Goal: Information Seeking & Learning: Understand process/instructions

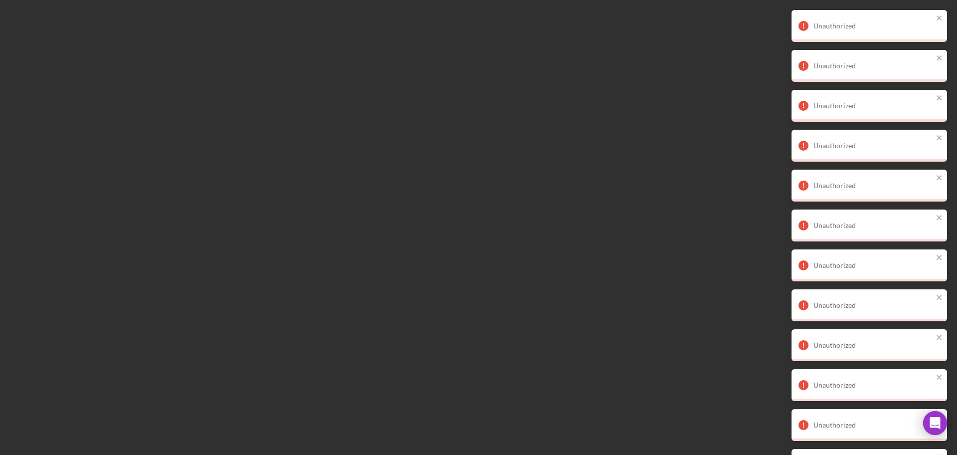
click at [706, 295] on div at bounding box center [478, 227] width 957 height 455
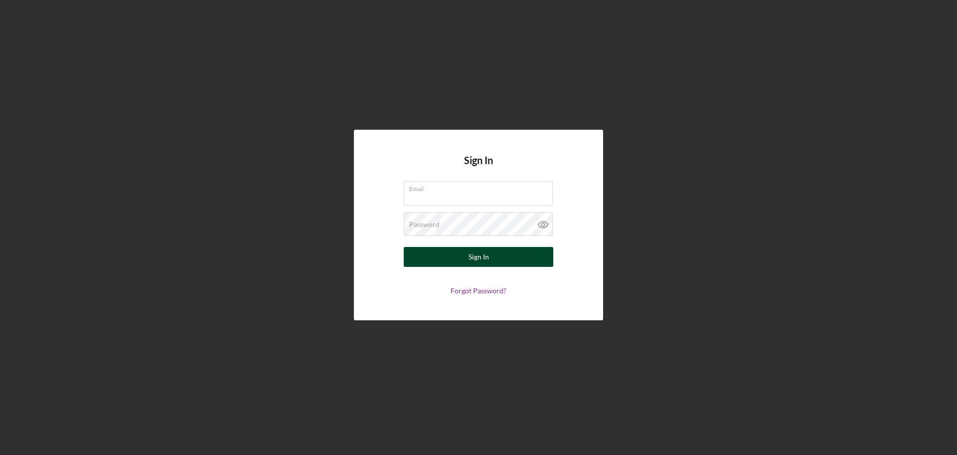
type input "[EMAIL_ADDRESS][DOMAIN_NAME]"
click at [479, 252] on div "Sign In" at bounding box center [478, 257] width 20 height 20
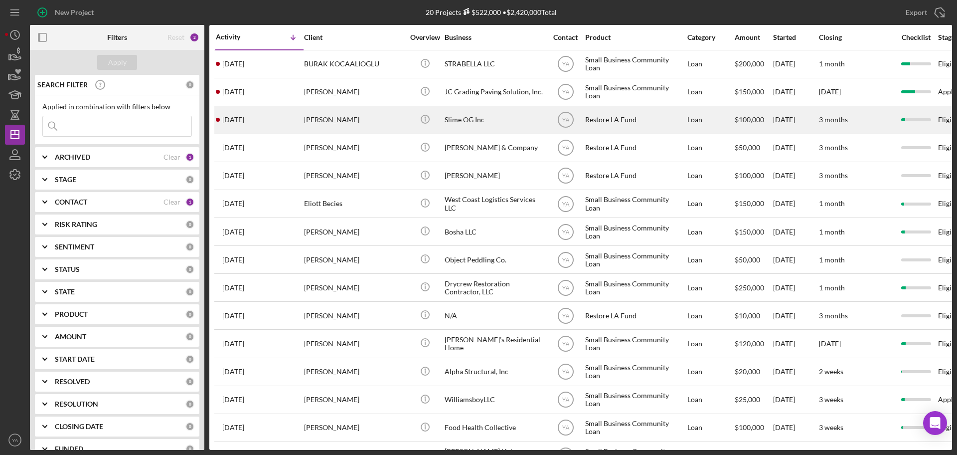
click at [481, 113] on div "Slime OG Inc" at bounding box center [495, 120] width 100 height 26
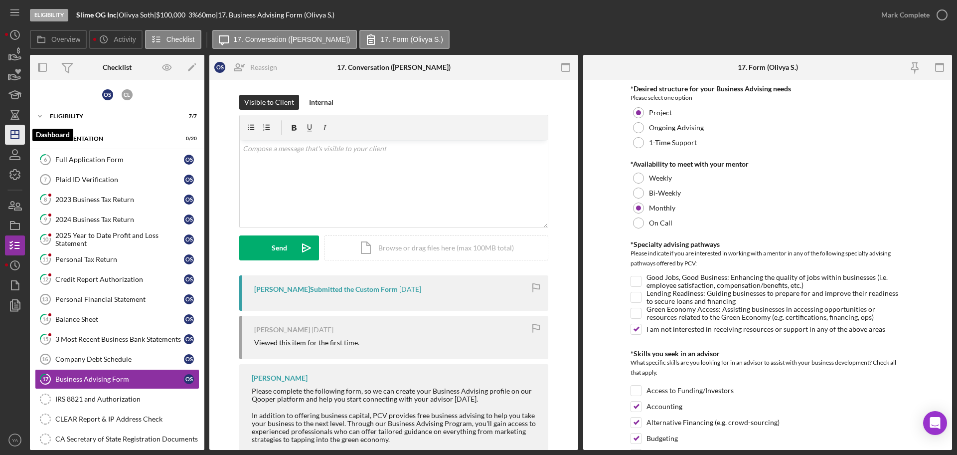
click at [19, 138] on polygon "button" at bounding box center [15, 135] width 8 height 8
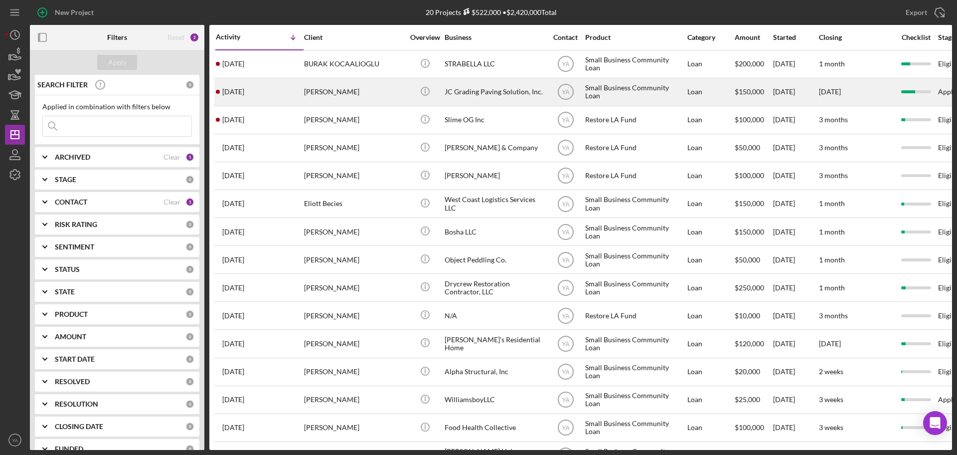
click at [501, 97] on div "JC Grading Paving Solution, Inc." at bounding box center [495, 92] width 100 height 26
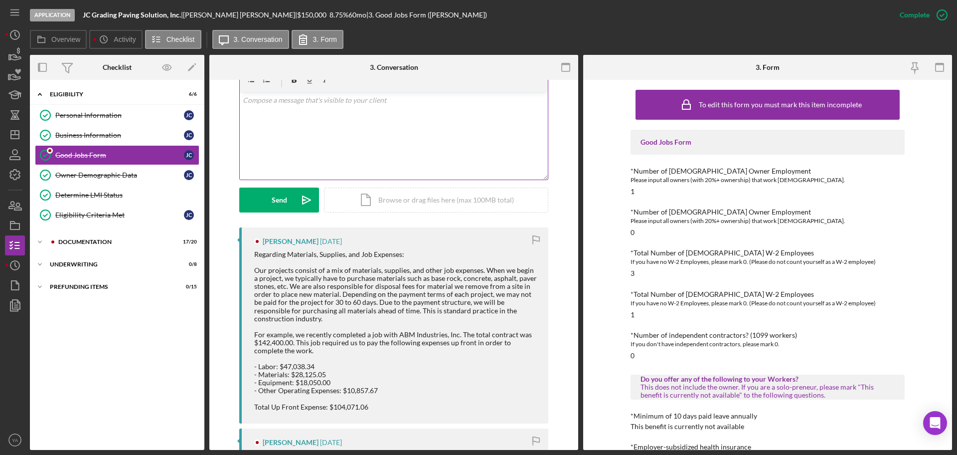
scroll to position [187, 0]
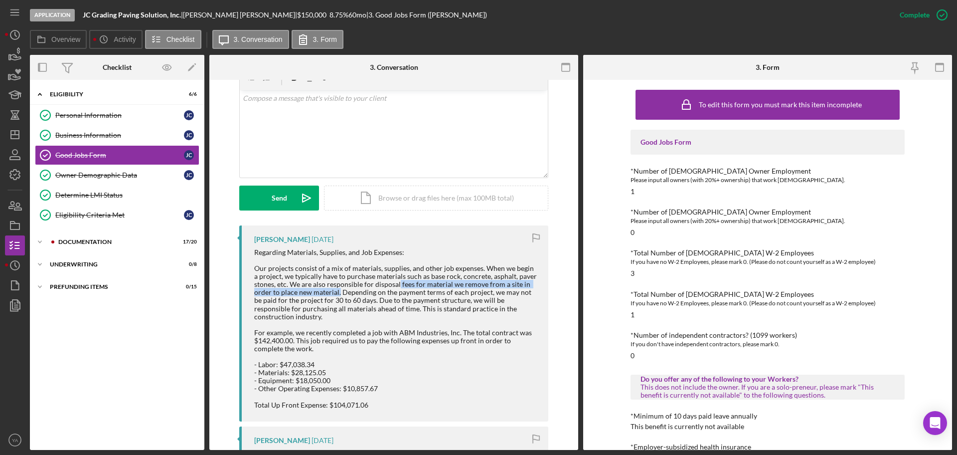
drag, startPoint x: 396, startPoint y: 284, endPoint x: 337, endPoint y: 294, distance: 60.2
click at [337, 294] on div "Regarding Materials, Supplies, and Job Expenses: Our projects consist of a mix …" at bounding box center [396, 328] width 284 height 160
click at [349, 294] on div "Regarding Materials, Supplies, and Job Expenses: Our projects consist of a mix …" at bounding box center [396, 328] width 284 height 160
drag, startPoint x: 349, startPoint y: 294, endPoint x: 363, endPoint y: 299, distance: 14.4
click at [363, 299] on div "Regarding Materials, Supplies, and Job Expenses: Our projects consist of a mix …" at bounding box center [396, 328] width 284 height 160
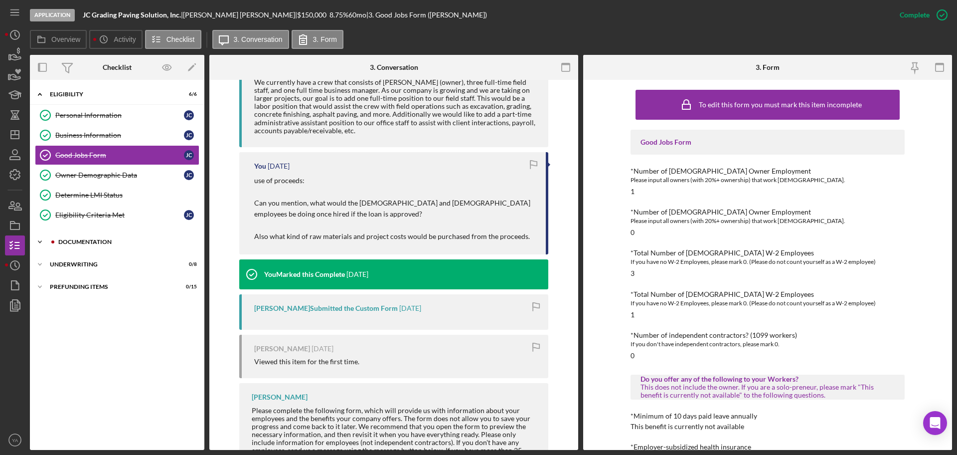
scroll to position [611, 0]
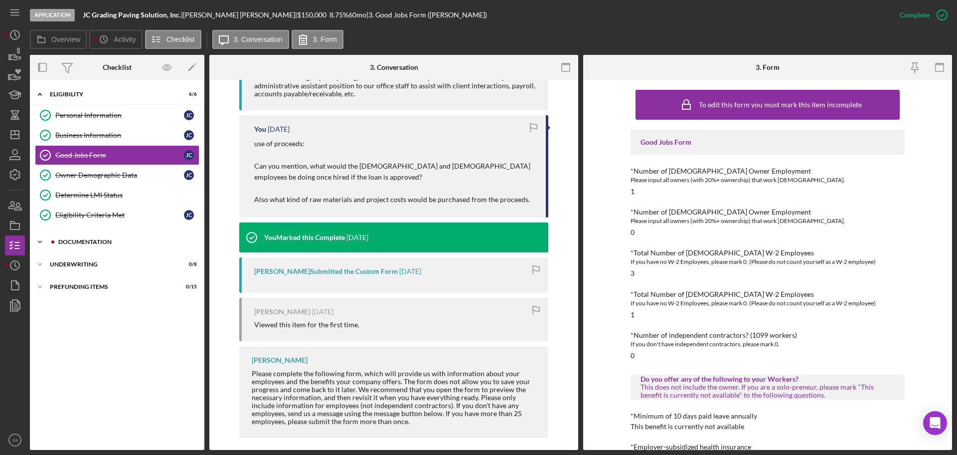
click at [127, 235] on div "Icon/Expander Documentation 17 / 20" at bounding box center [117, 242] width 174 height 20
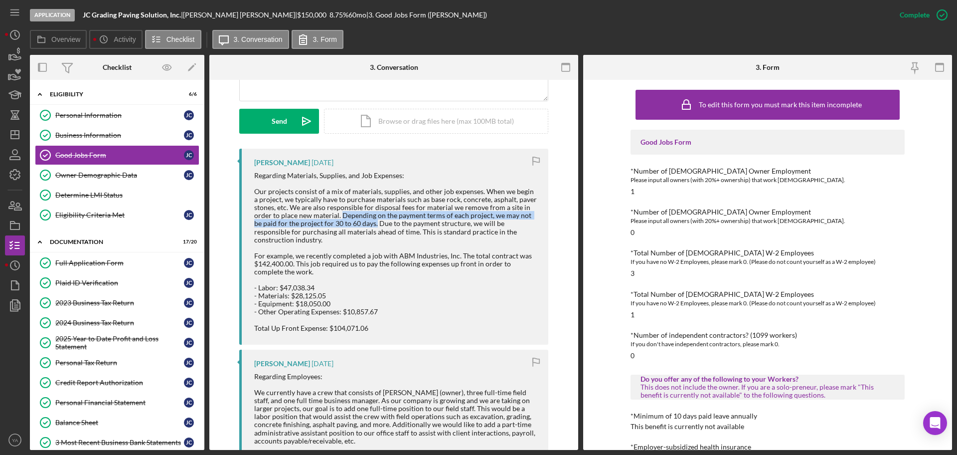
scroll to position [249, 0]
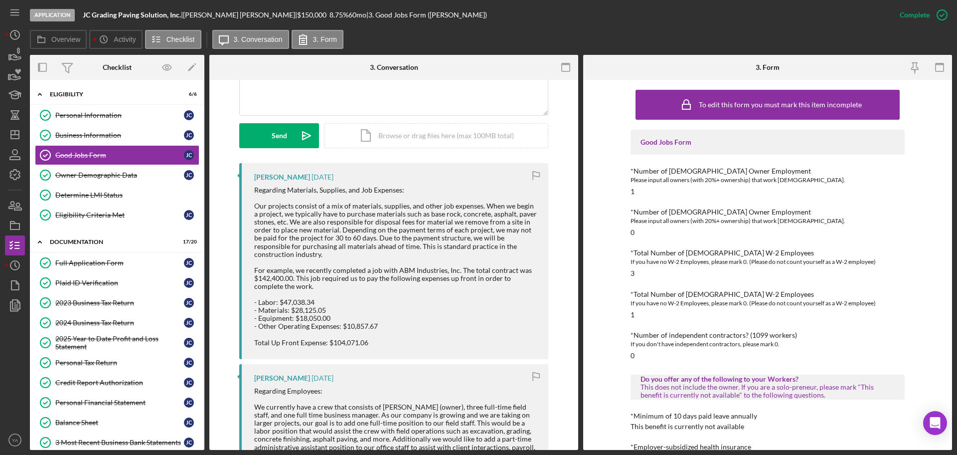
click at [290, 203] on div "Regarding Materials, Supplies, and Job Expenses: Our projects consist of a mix …" at bounding box center [396, 266] width 284 height 160
click at [15, 131] on line "button" at bounding box center [15, 133] width 0 height 4
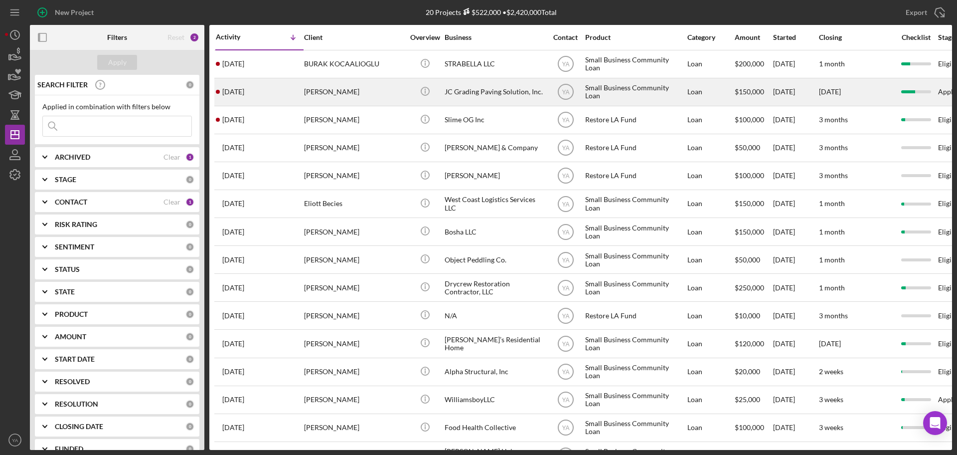
click at [489, 95] on div "JC Grading Paving Solution, Inc." at bounding box center [495, 92] width 100 height 26
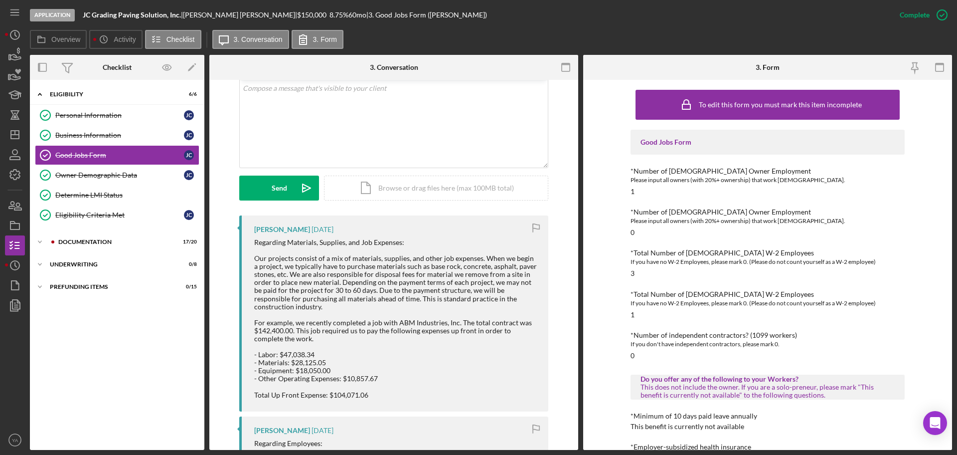
scroll to position [249, 0]
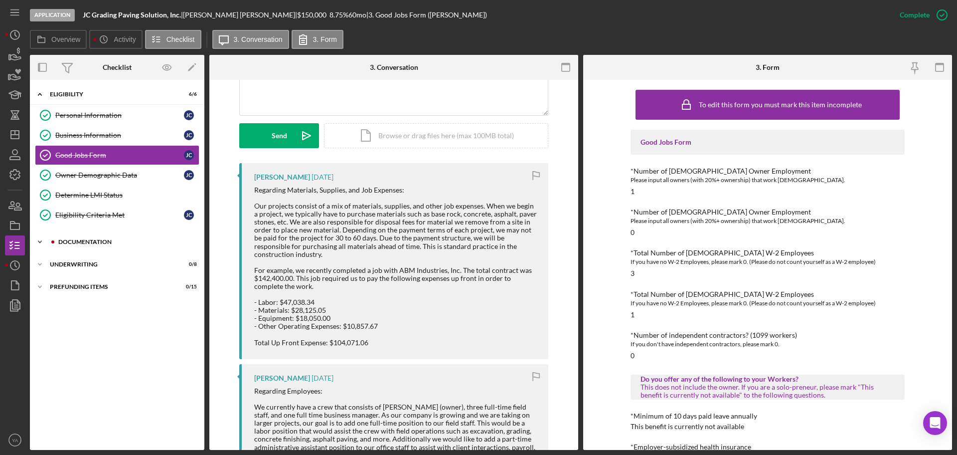
click at [147, 236] on div "Icon/Expander Documentation 17 / 20" at bounding box center [117, 242] width 174 height 20
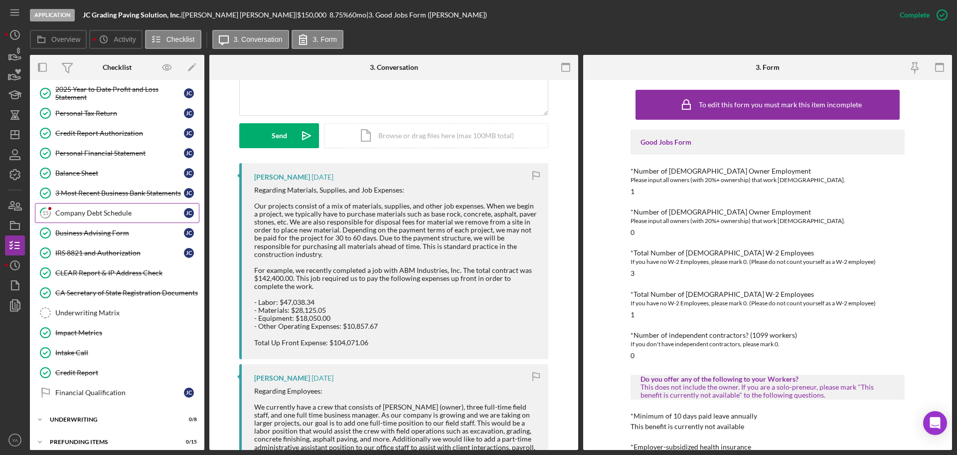
click at [131, 214] on div "Company Debt Schedule" at bounding box center [119, 213] width 129 height 8
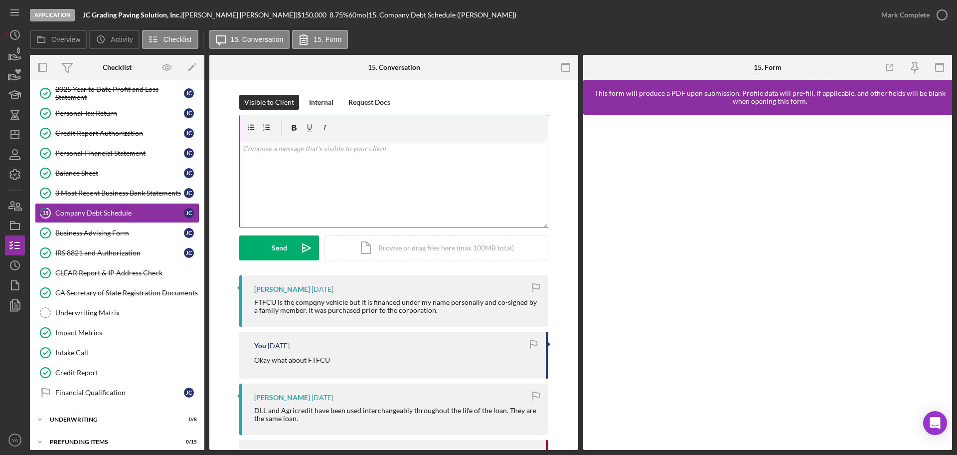
click at [369, 221] on div "v Color teal Color pink Remove color Add row above Add row below Add column bef…" at bounding box center [394, 183] width 308 height 87
click at [397, 183] on div "v Color teal Color pink Remove color Add row above Add row below Add column bef…" at bounding box center [394, 183] width 308 height 87
click at [265, 144] on p "Okay, Thank you." at bounding box center [394, 148] width 303 height 11
